Goal: Task Accomplishment & Management: Manage account settings

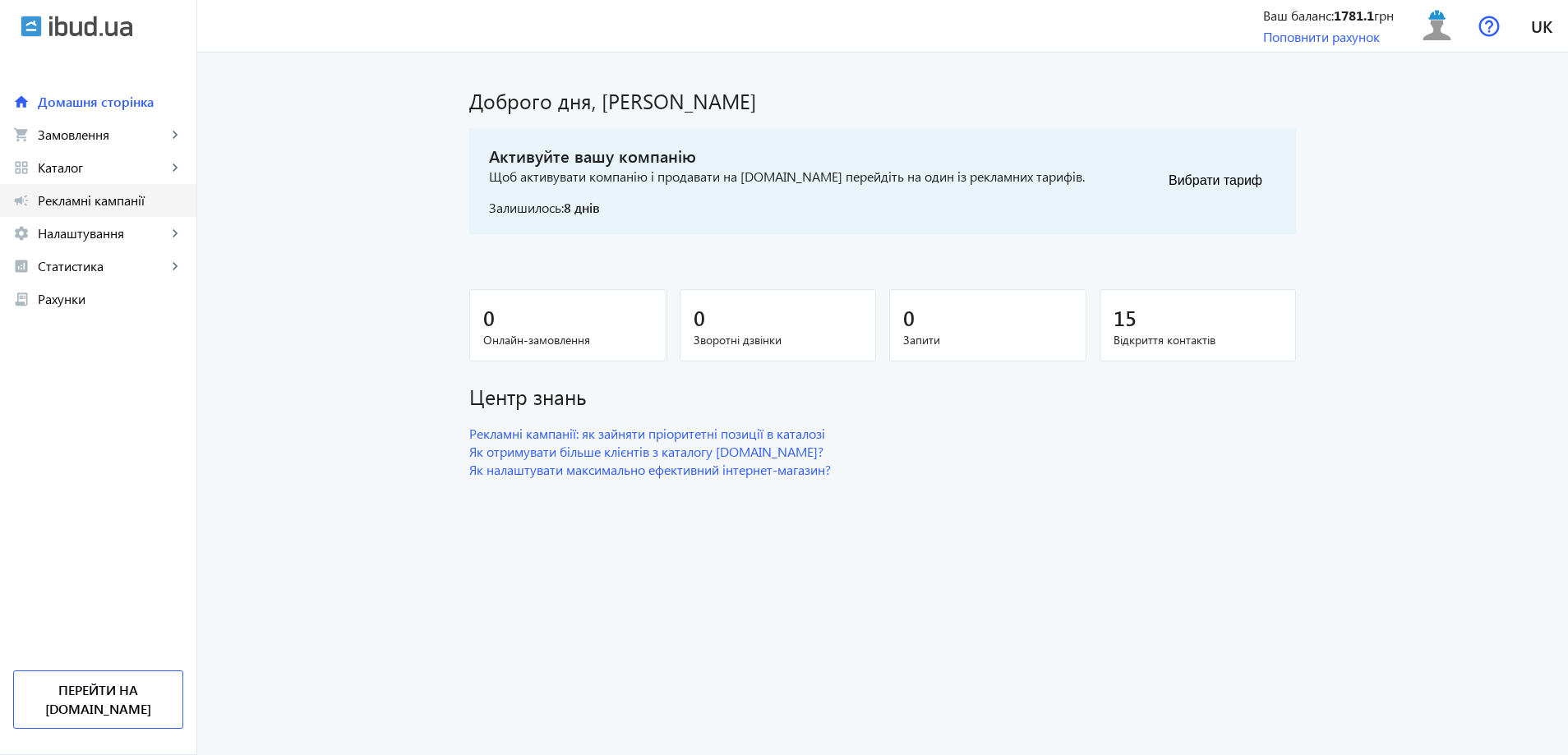
click at [63, 200] on span "Рекламні кампанії" at bounding box center [110, 200] width 146 height 16
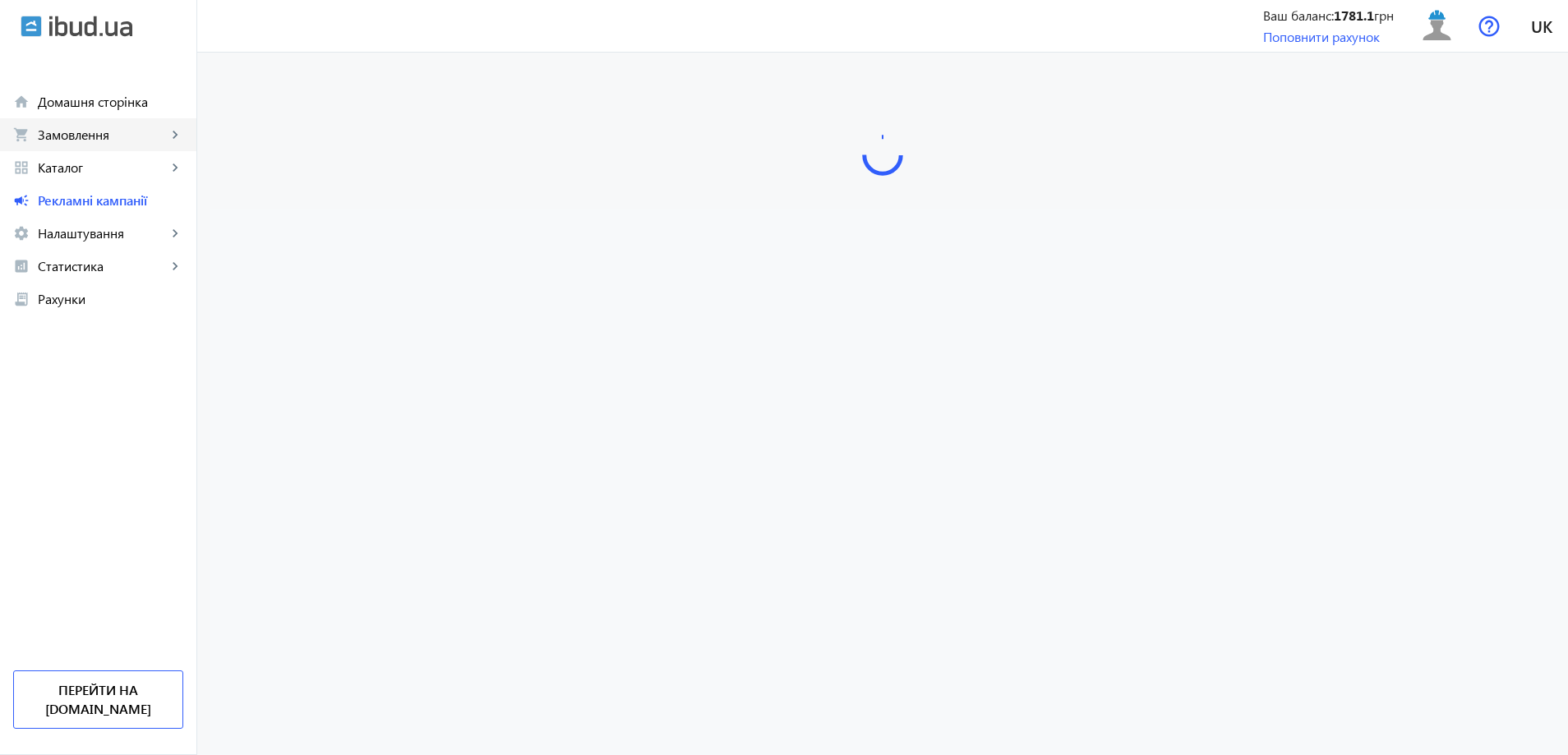
click at [64, 134] on span "Замовлення" at bounding box center [102, 134] width 129 height 16
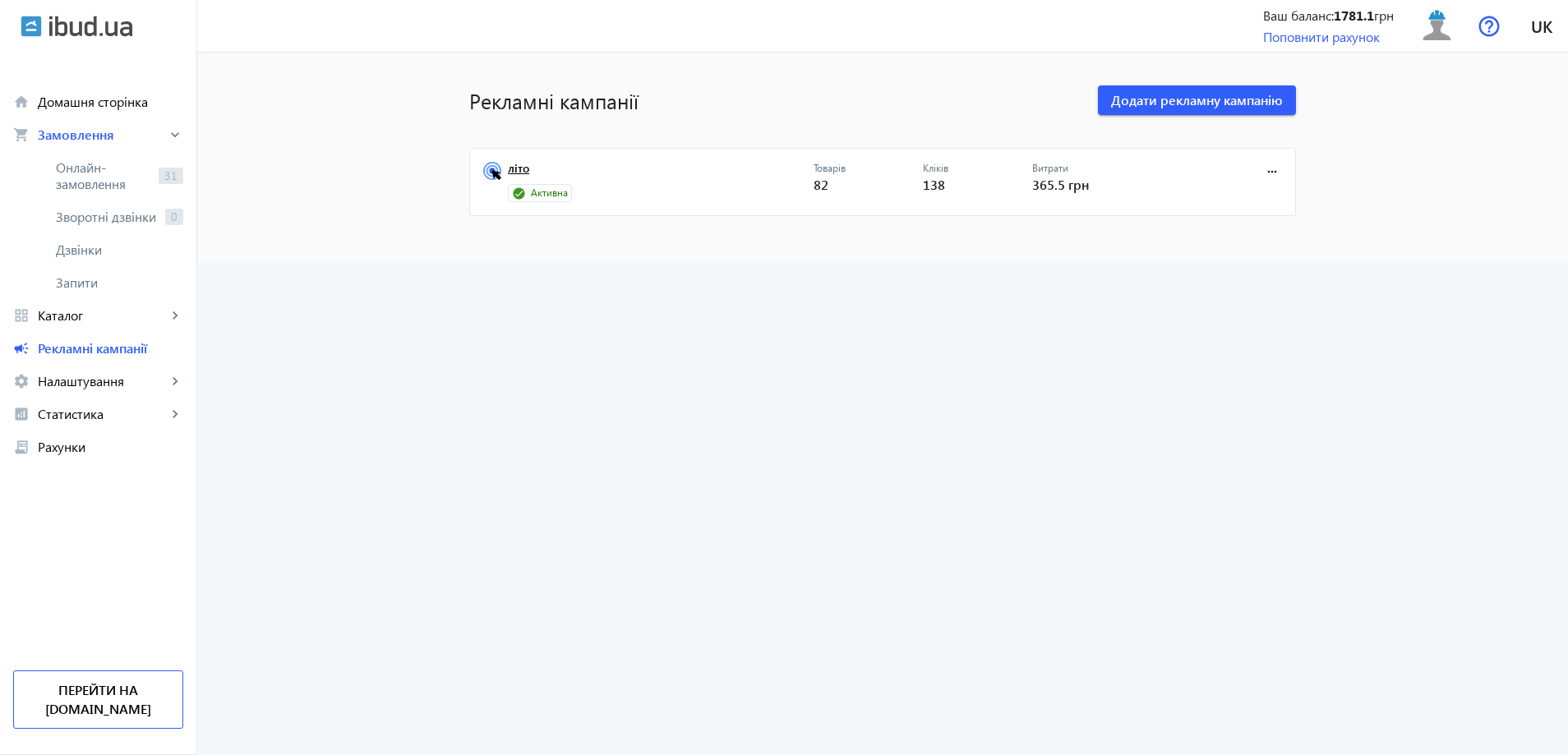
click at [510, 162] on link "літо" at bounding box center [660, 173] width 306 height 23
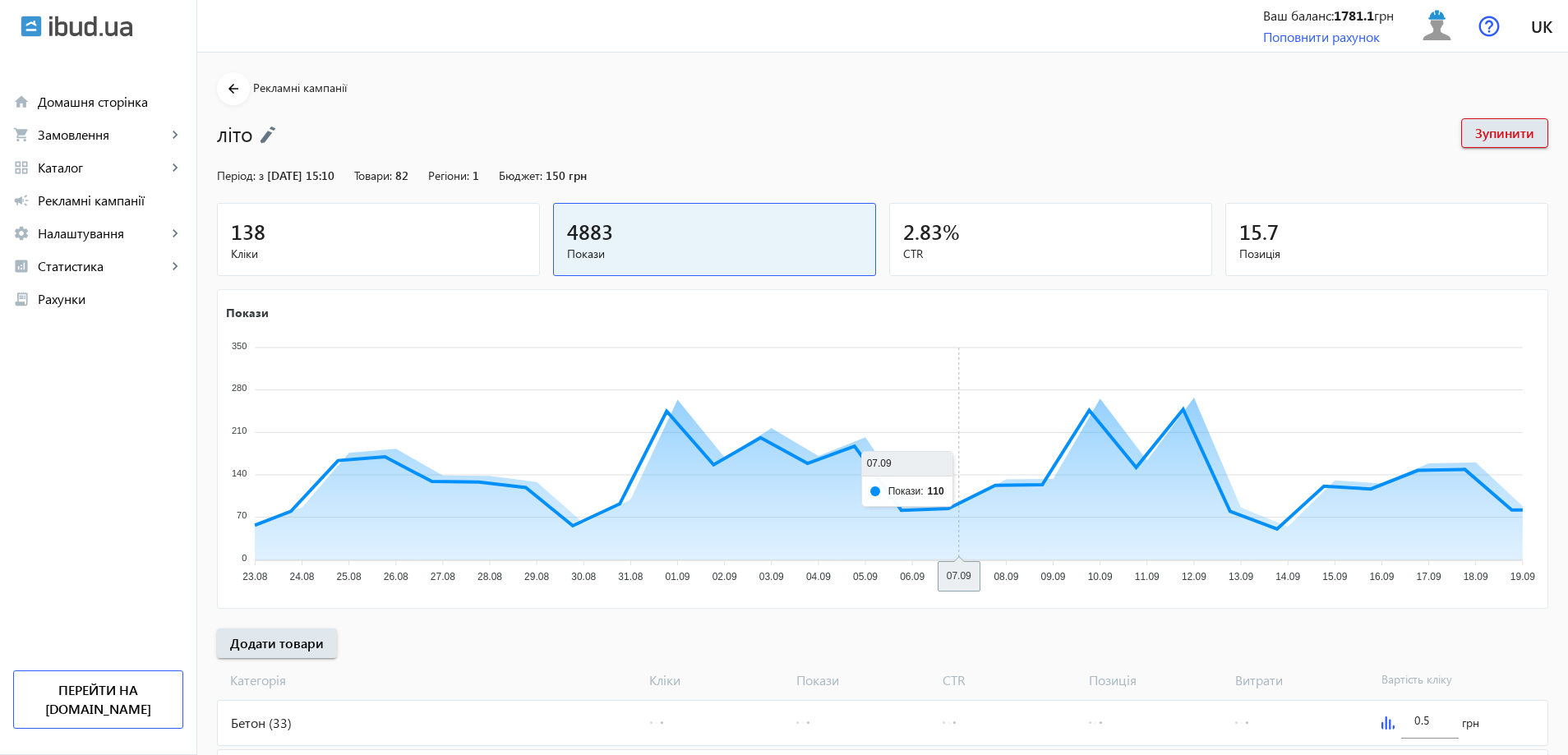
scroll to position [494, 0]
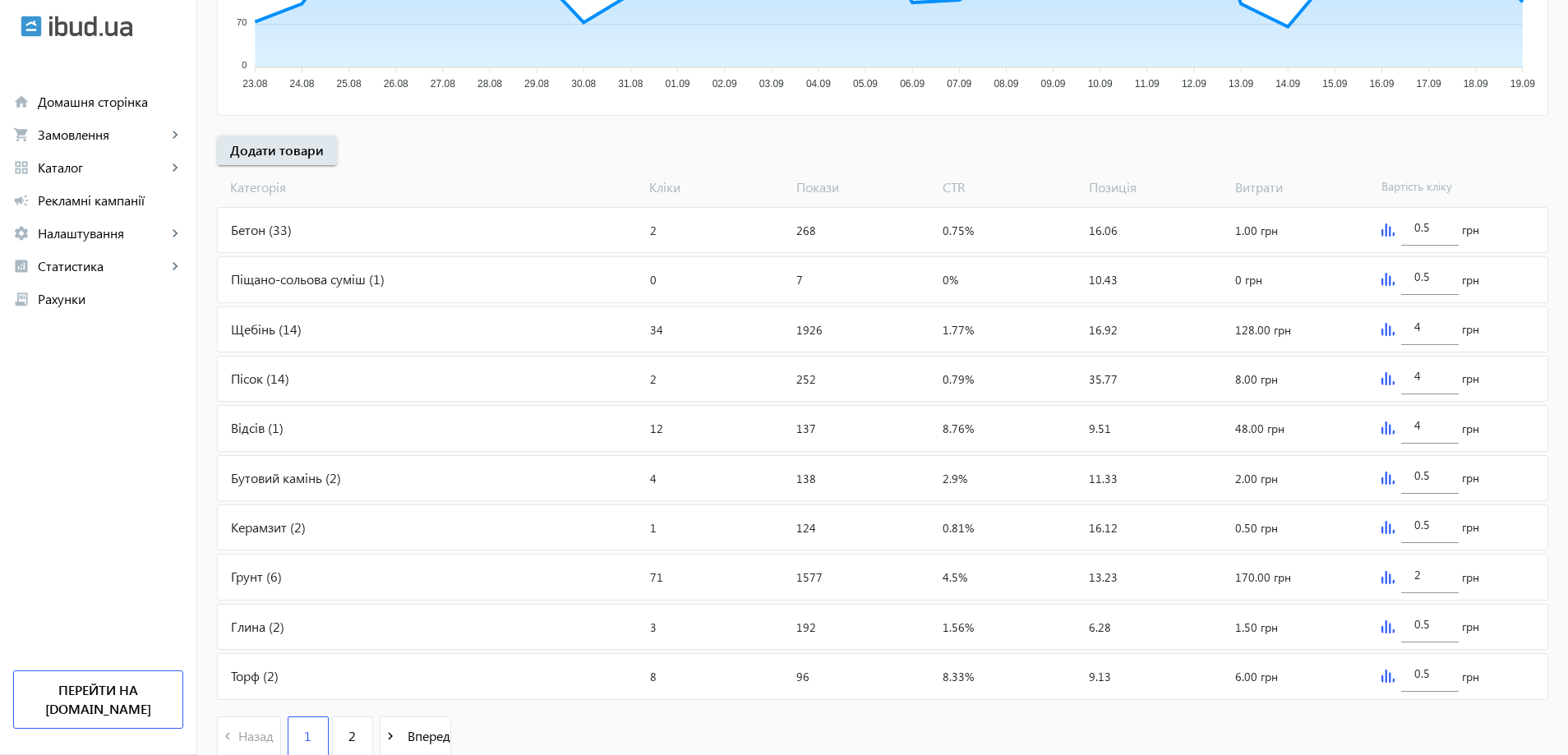
click at [251, 226] on div "Бетон (33)" at bounding box center [431, 229] width 426 height 44
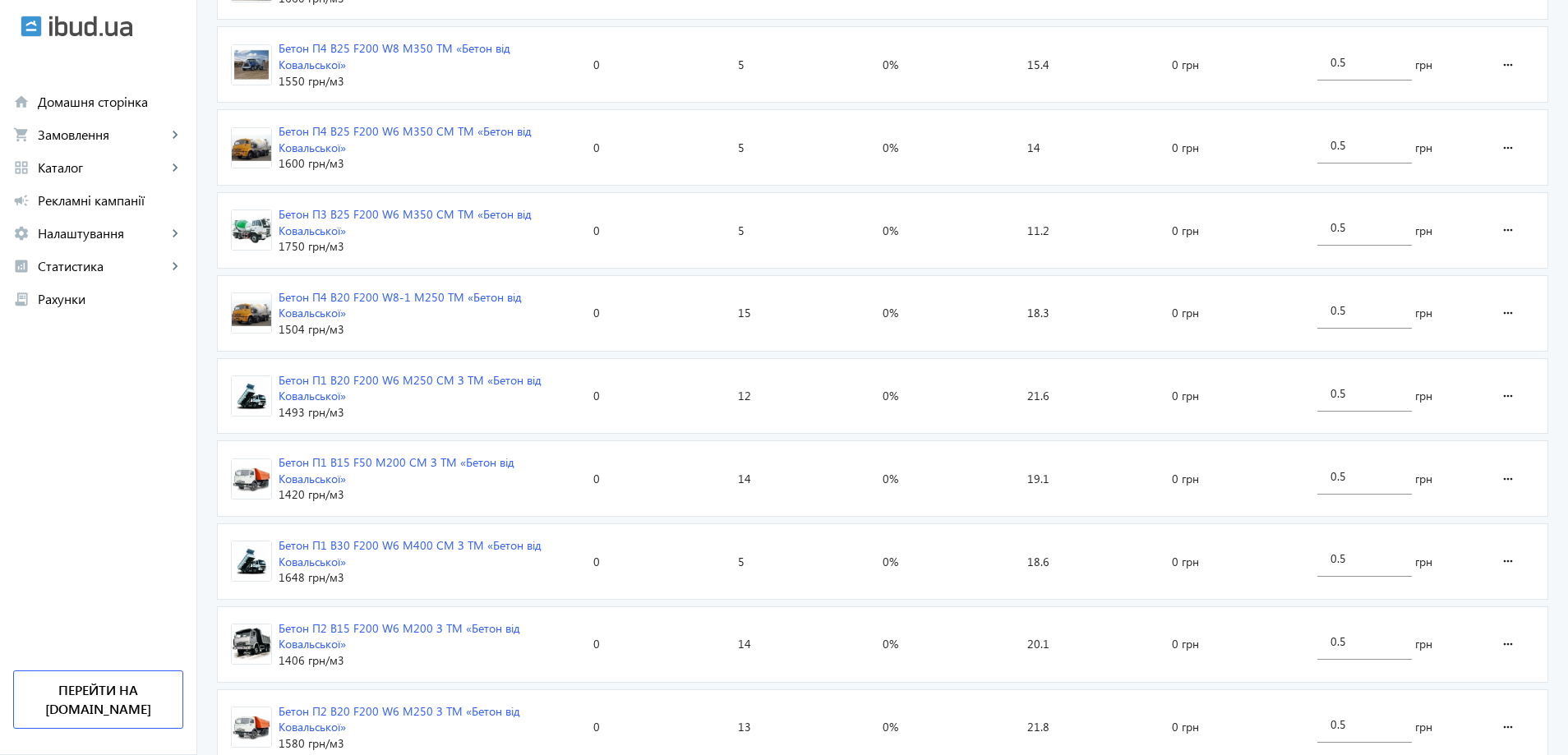
scroll to position [2055, 0]
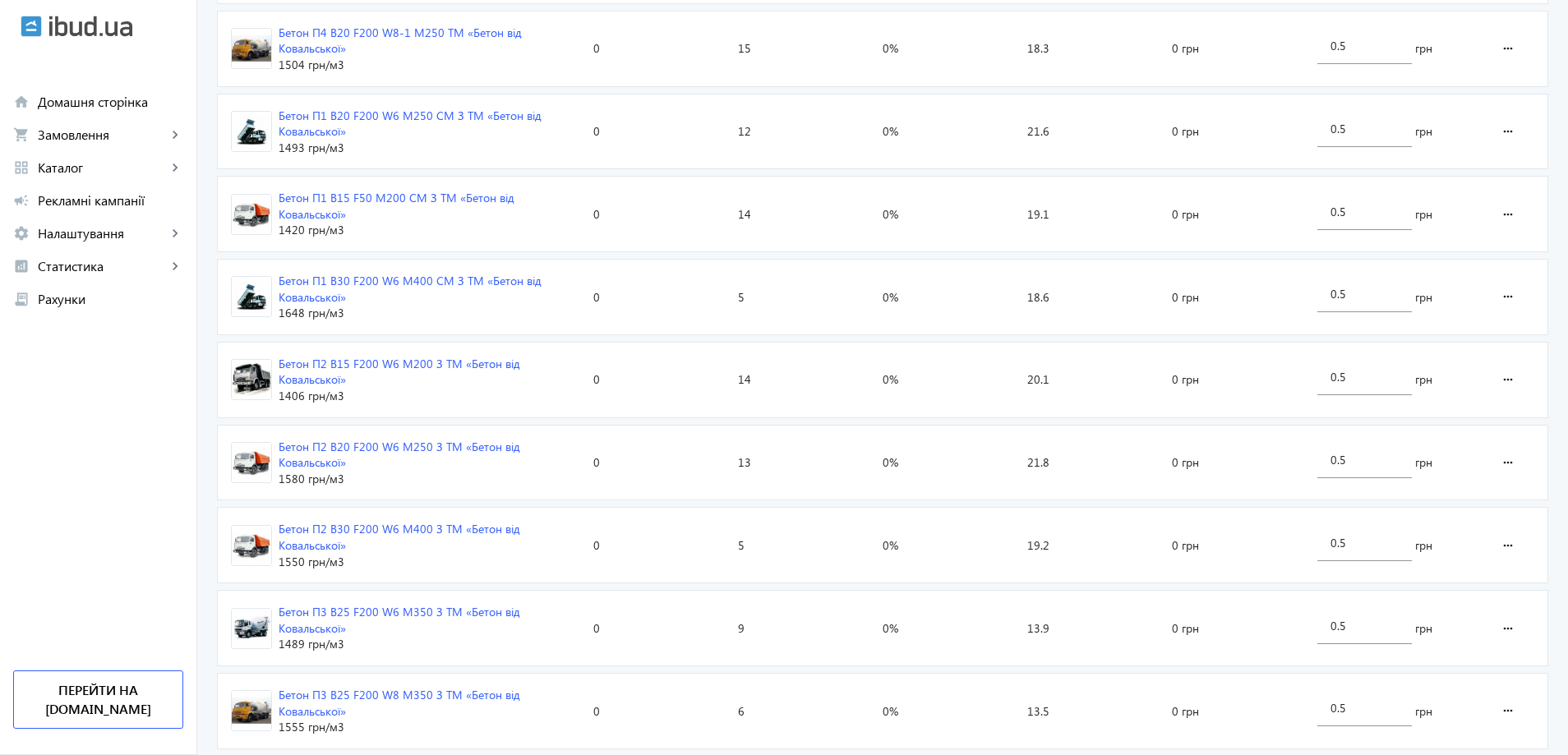
scroll to position [494, 0]
